Goal: Information Seeking & Learning: Check status

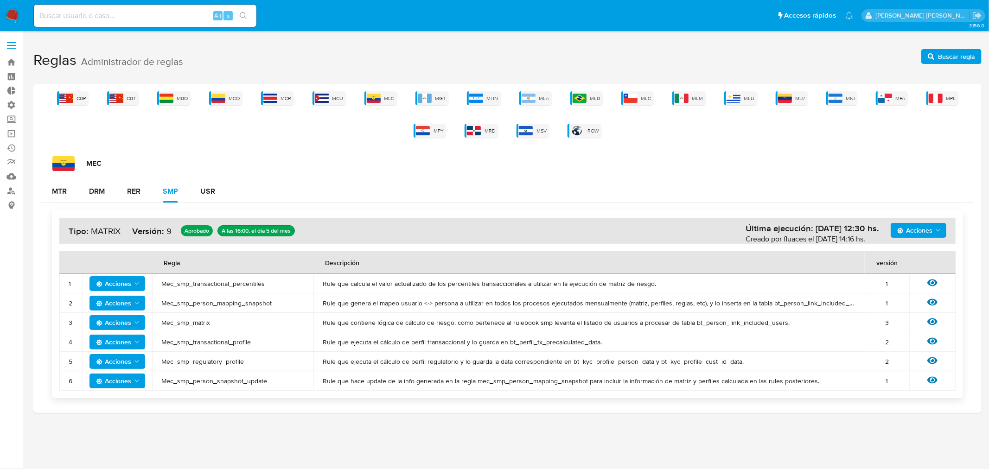
click at [139, 13] on input at bounding box center [145, 16] width 223 height 12
paste input "2159100686"
type input "2159100686"
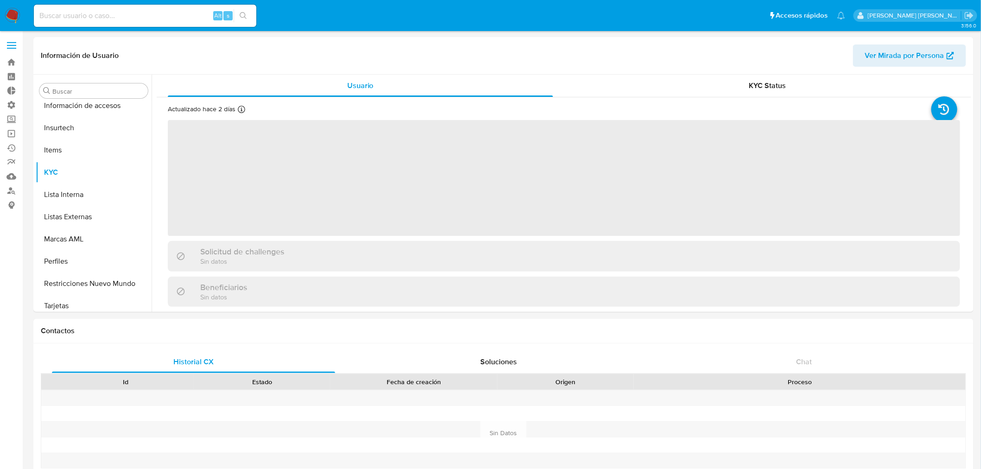
scroll to position [413, 0]
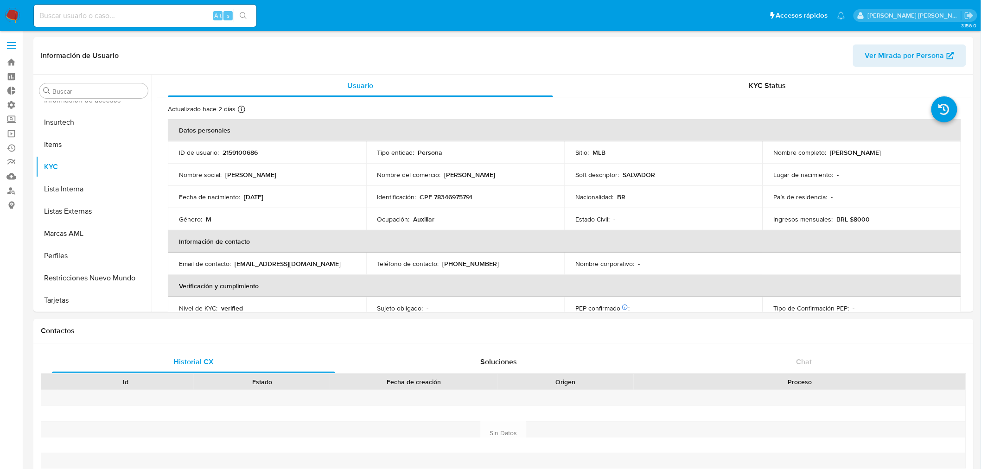
select select "10"
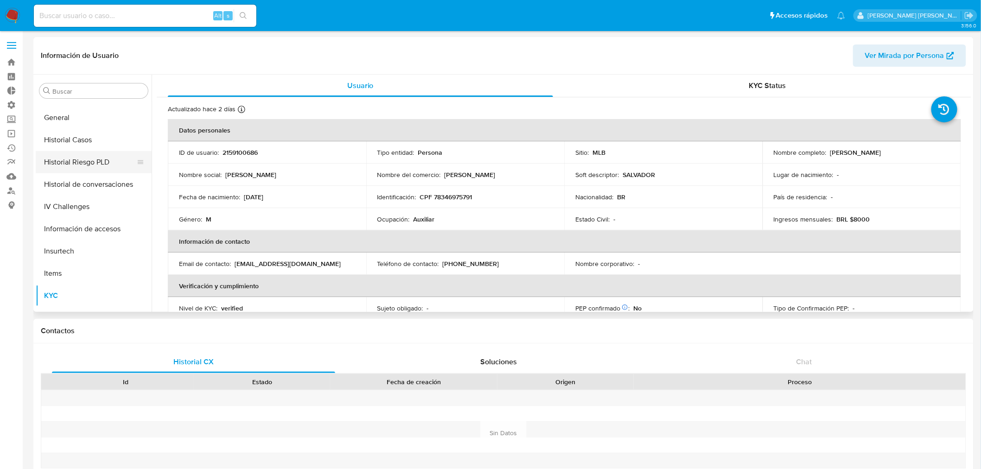
scroll to position [207, 0]
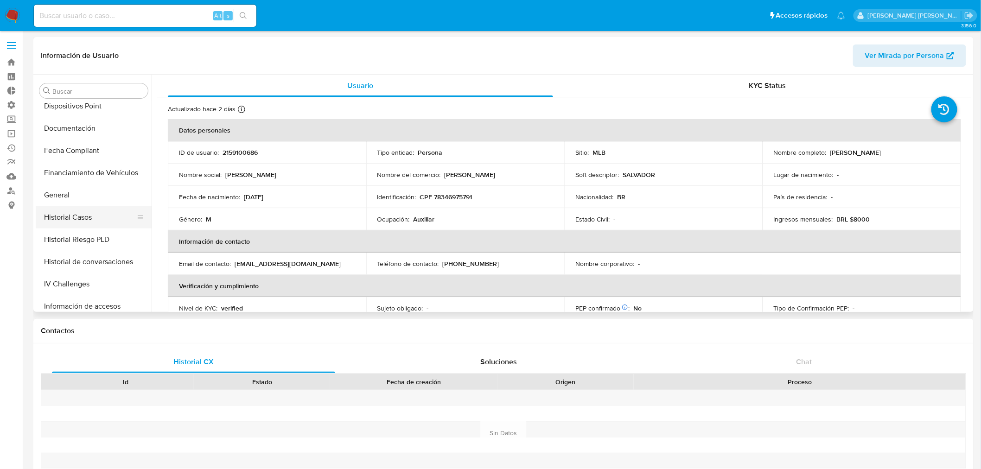
click at [65, 213] on button "Historial Casos" at bounding box center [90, 217] width 108 height 22
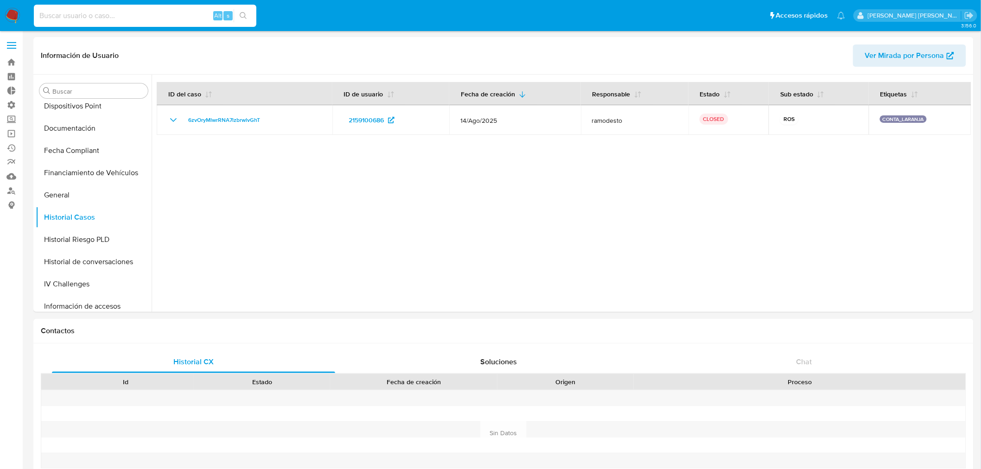
click at [121, 19] on input at bounding box center [145, 16] width 223 height 12
paste input "149815711"
type input "149815711"
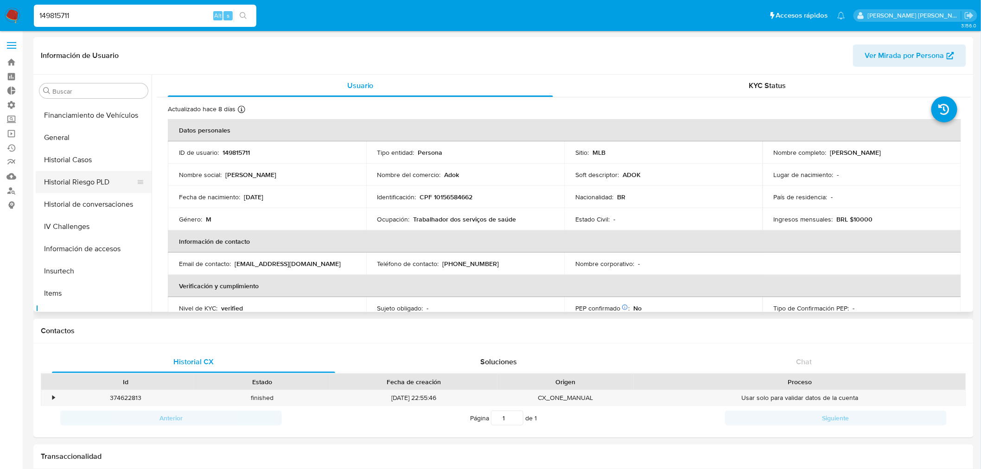
scroll to position [259, 0]
select select "10"
click at [77, 166] on button "Historial Casos" at bounding box center [90, 166] width 108 height 22
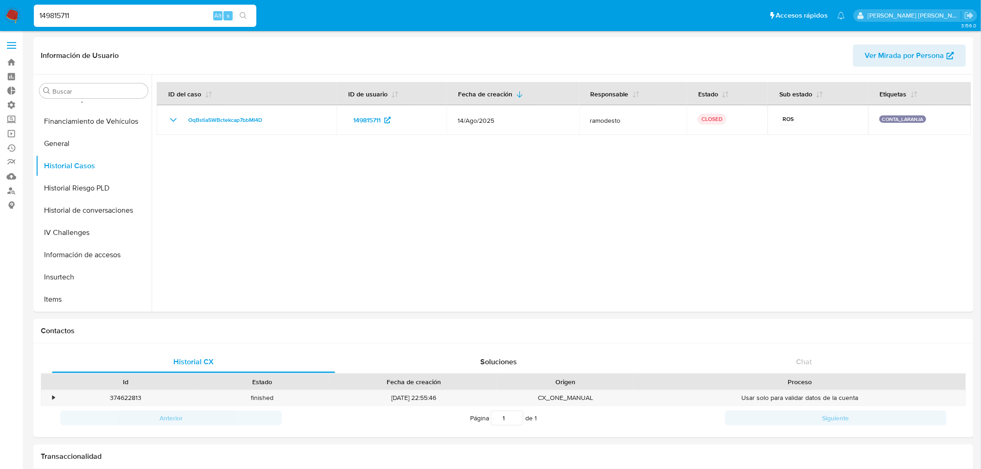
click at [99, 13] on input "149815711" at bounding box center [145, 16] width 223 height 12
drag, startPoint x: 95, startPoint y: 12, endPoint x: 0, endPoint y: -63, distance: 120.8
type input "[PERSON_NAME].mer"
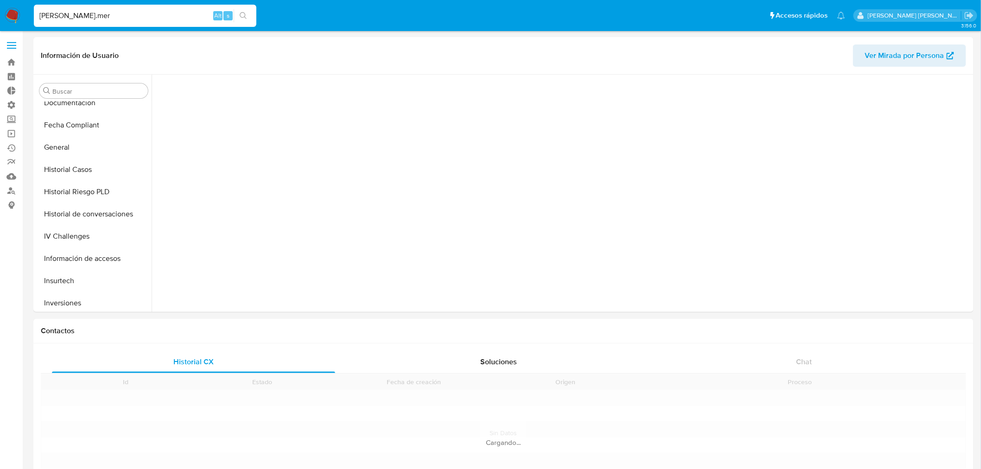
scroll to position [436, 0]
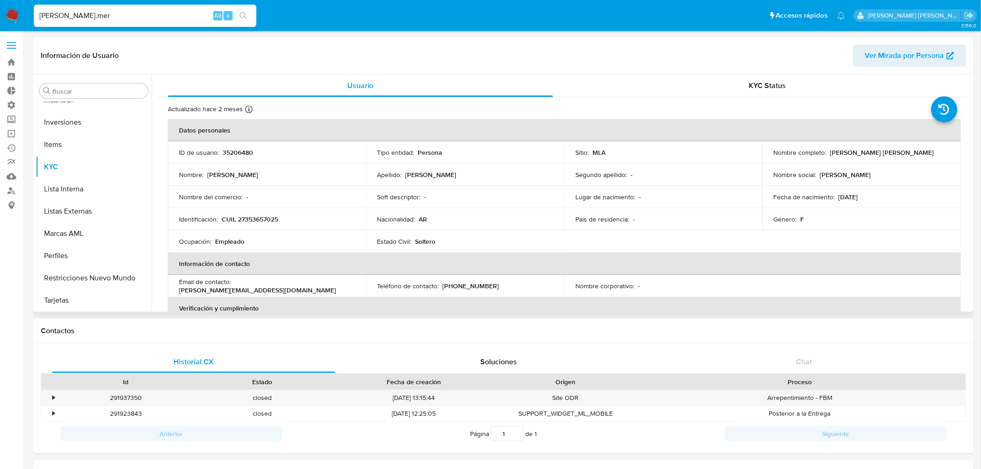
select select "10"
click at [874, 51] on span "Ver Mirada por Persona" at bounding box center [904, 56] width 79 height 22
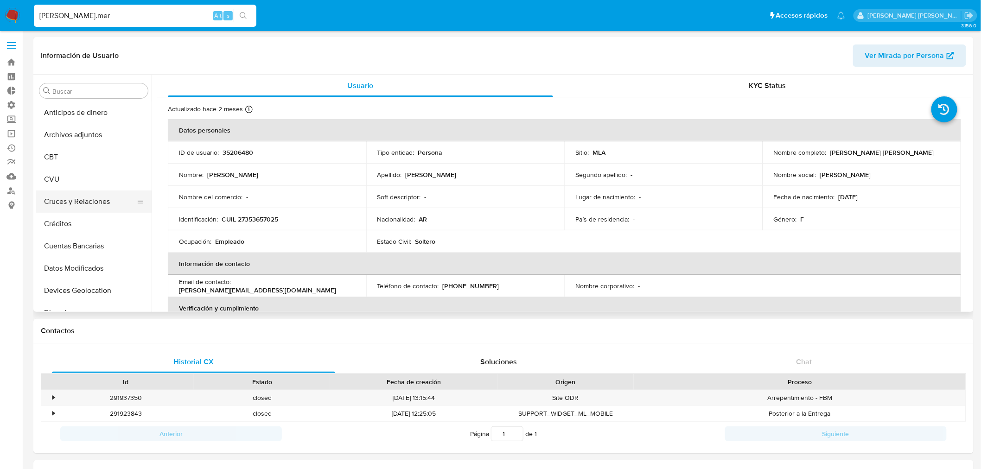
scroll to position [0, 0]
click at [61, 155] on button "CBT" at bounding box center [90, 157] width 108 height 22
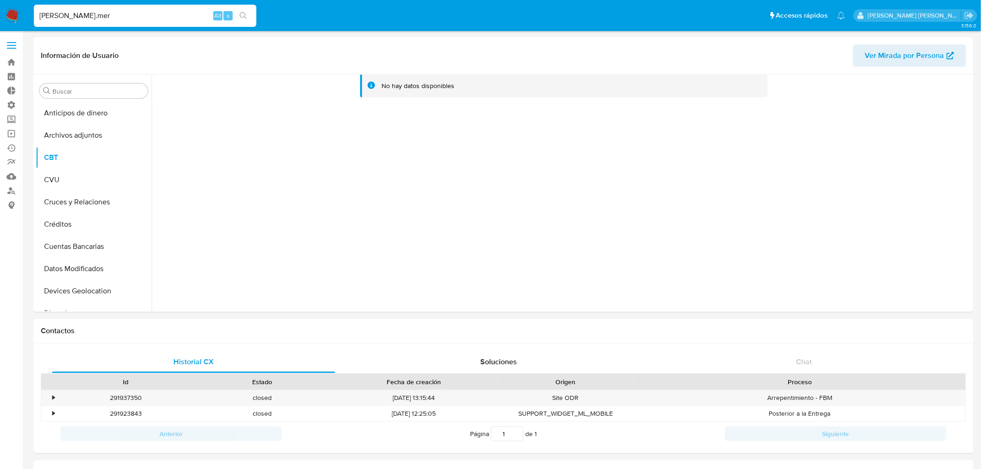
drag, startPoint x: 154, startPoint y: 20, endPoint x: 0, endPoint y: 1, distance: 155.1
click at [0, 1] on nav "Pausado Ver notificaciones [PERSON_NAME].mer Alt s Accesos rápidos Presiona las…" at bounding box center [490, 15] width 981 height 31
paste input "1249845855"
type input "1249845855"
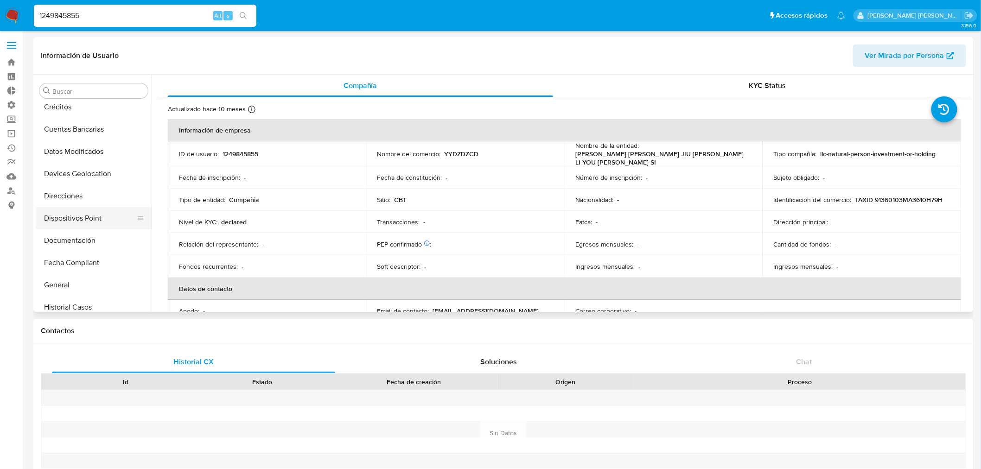
select select "10"
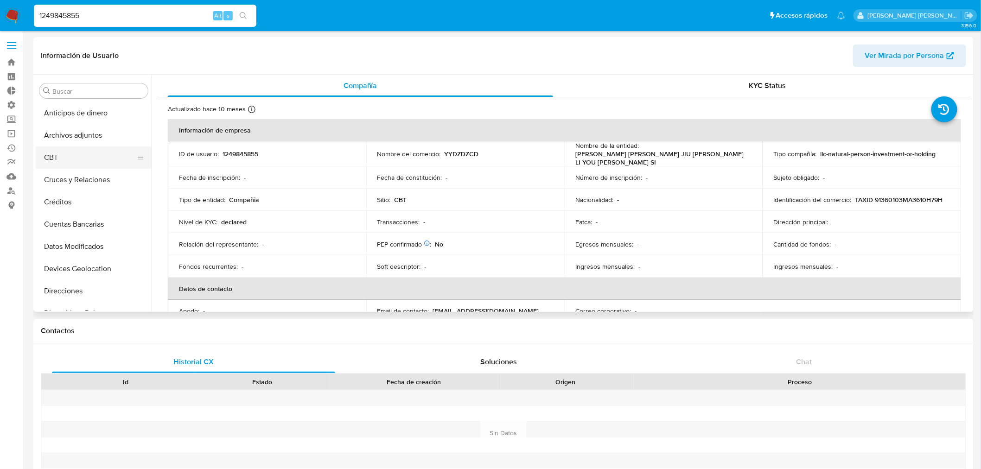
click at [45, 154] on button "CBT" at bounding box center [90, 157] width 108 height 22
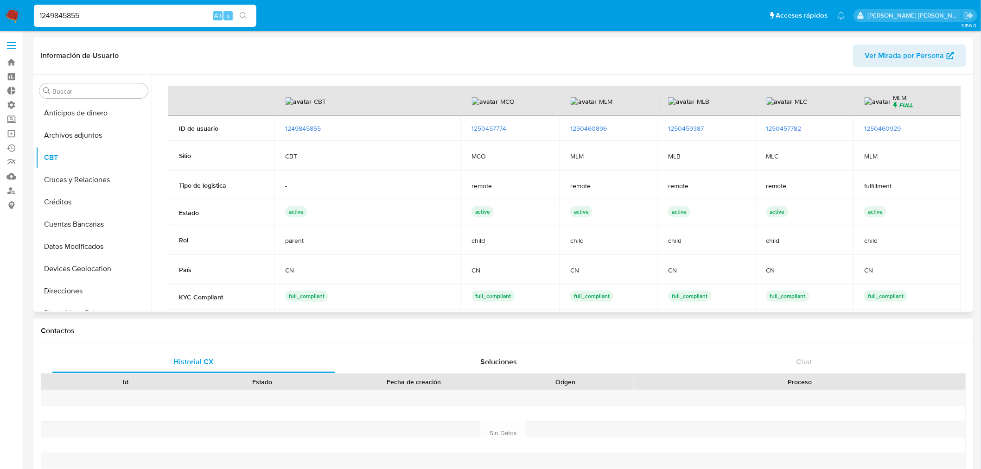
click at [488, 130] on span "1250457774" at bounding box center [488, 128] width 35 height 9
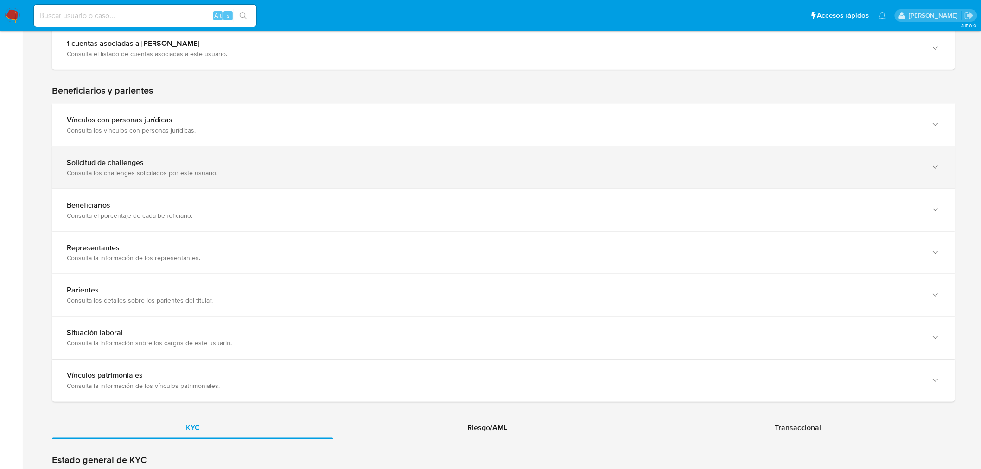
scroll to position [515, 0]
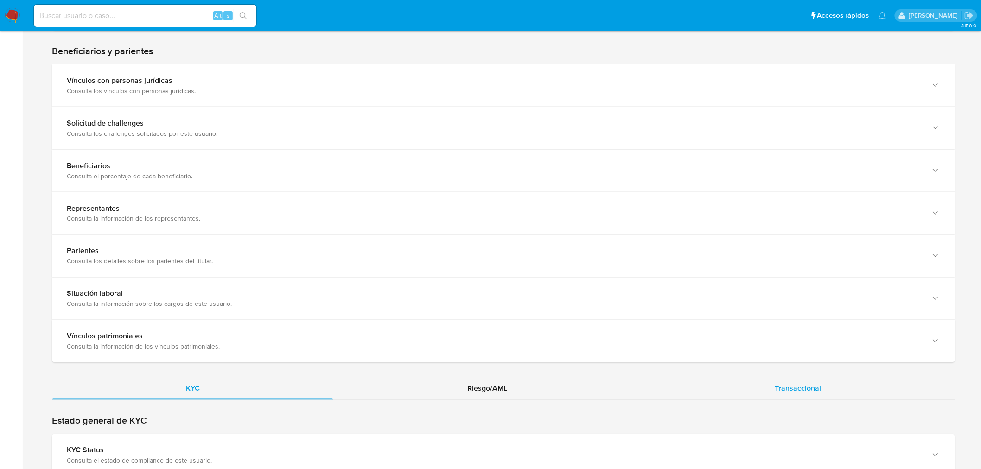
click at [823, 393] on div "Transaccional" at bounding box center [798, 389] width 314 height 22
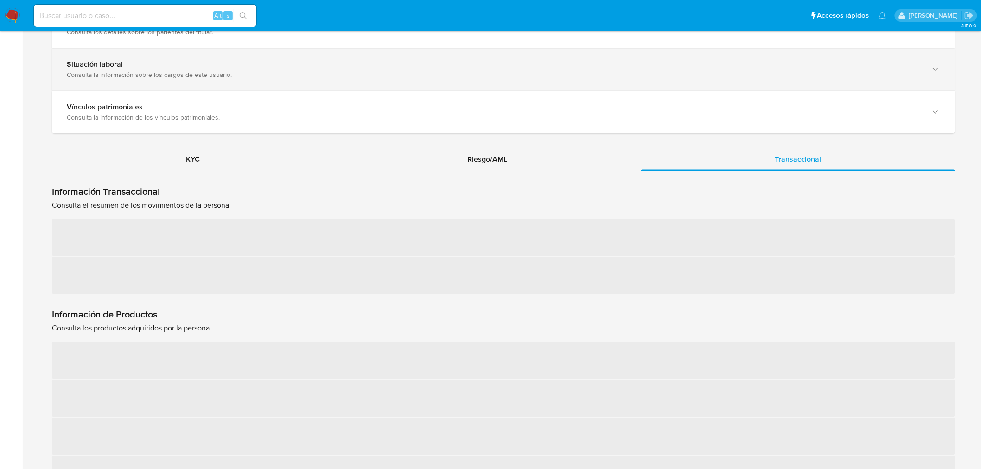
scroll to position [772, 0]
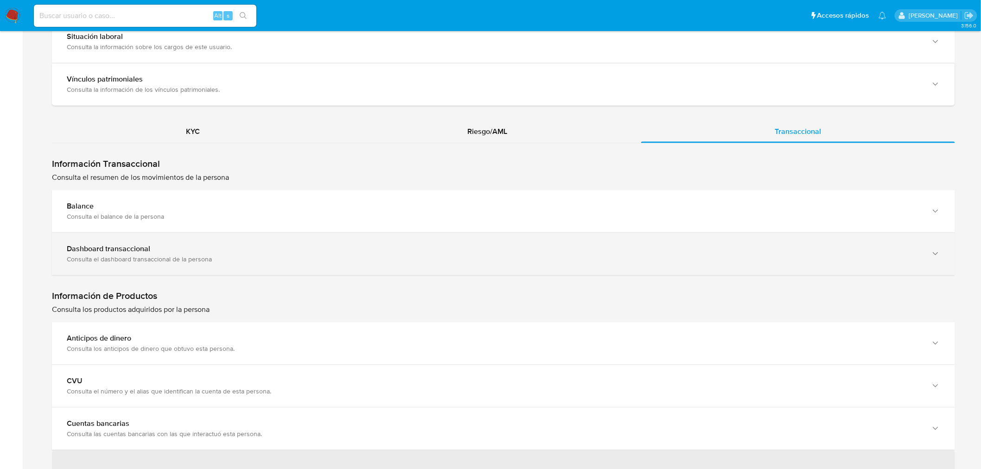
click at [123, 255] on div "Consulta el dashboard transaccional de la persona" at bounding box center [494, 259] width 855 height 8
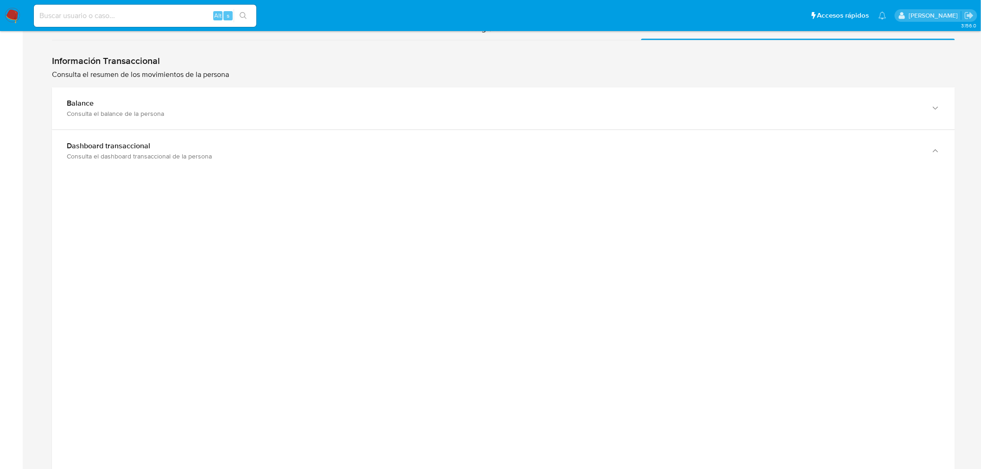
scroll to position [927, 0]
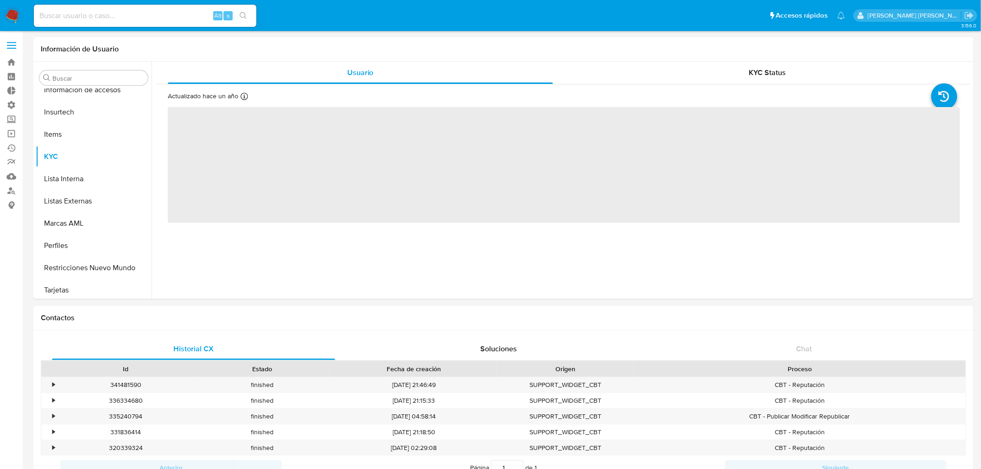
scroll to position [391, 0]
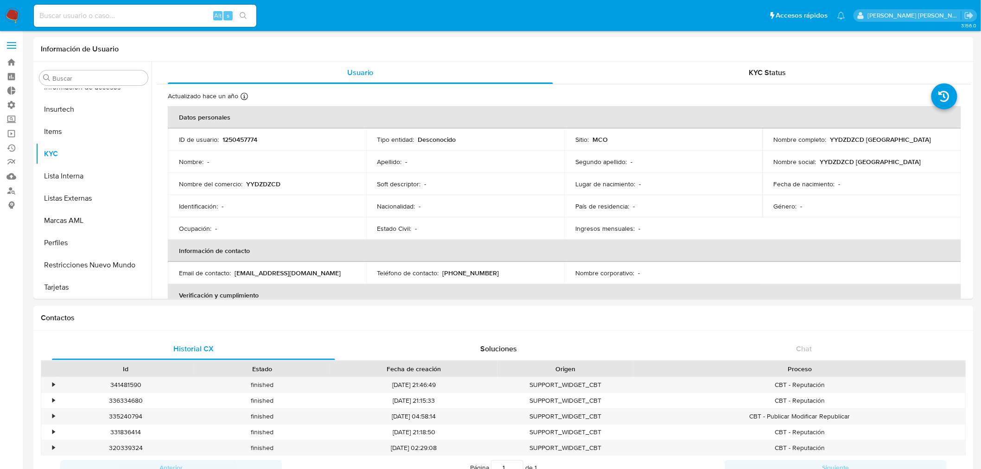
select select "10"
